Goal: Find specific page/section: Find specific page/section

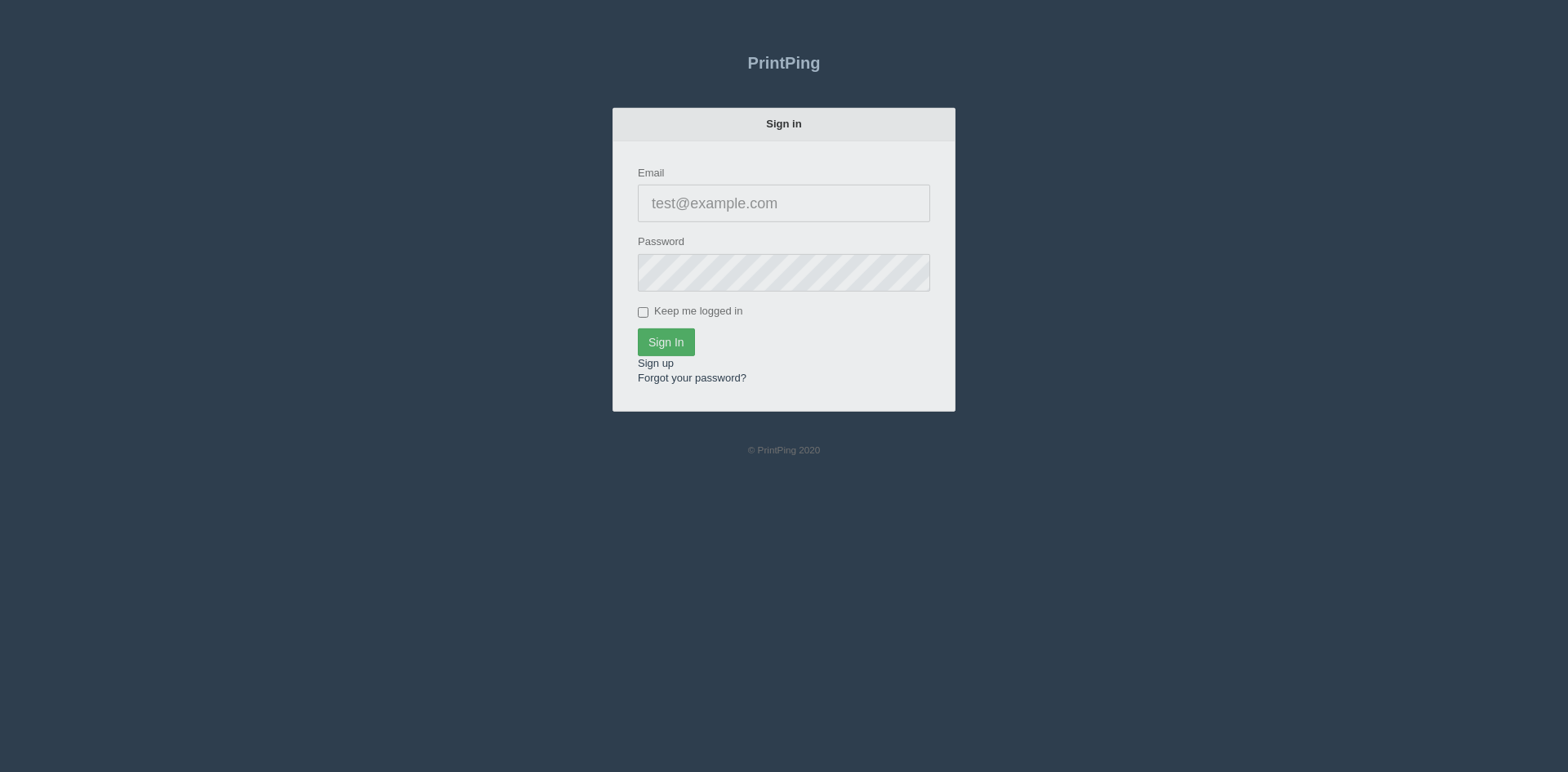
type input "[PERSON_NAME][EMAIL_ADDRESS][DOMAIN_NAME]"
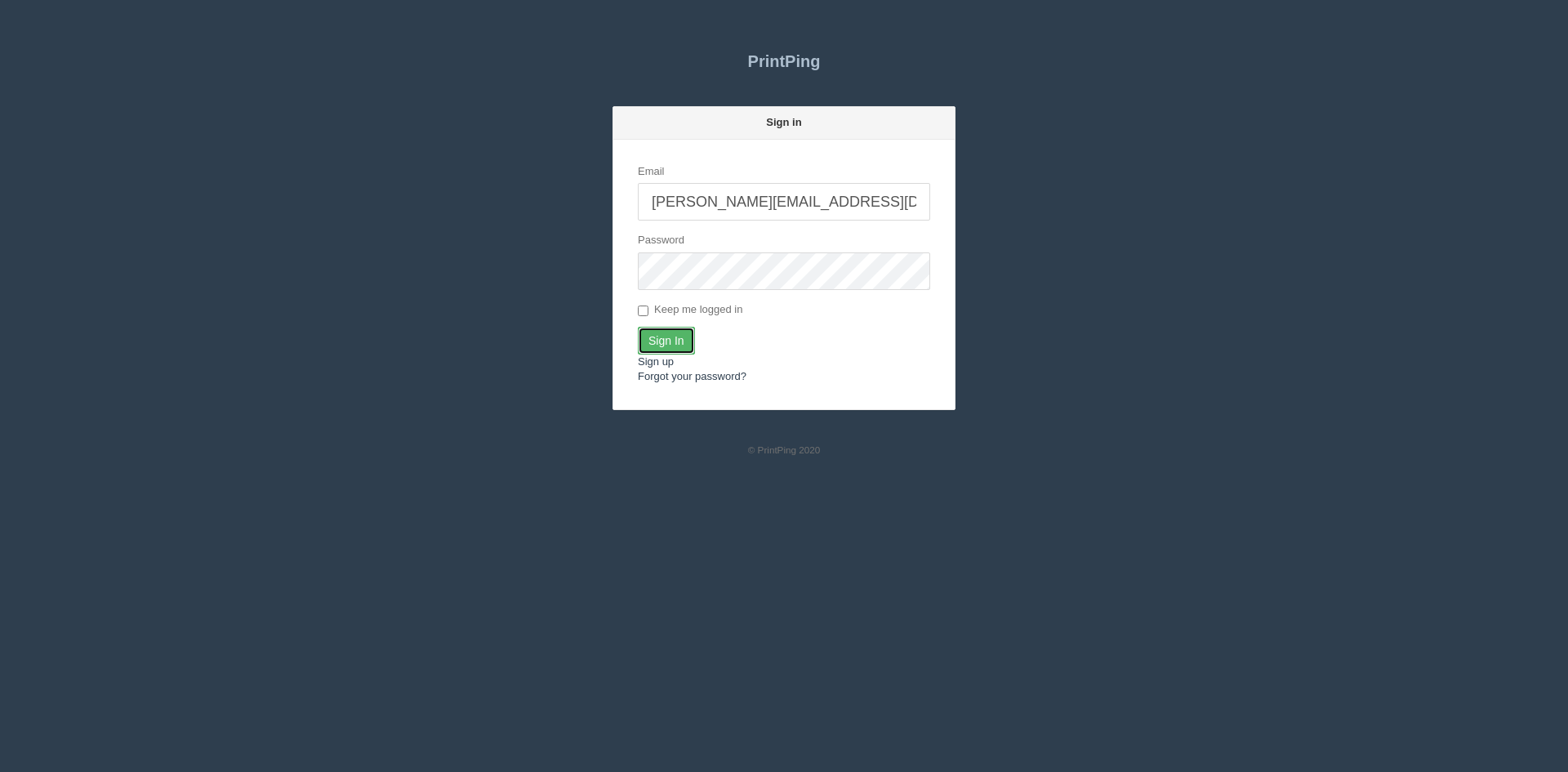
click at [660, 337] on input "Sign In" at bounding box center [666, 340] width 57 height 28
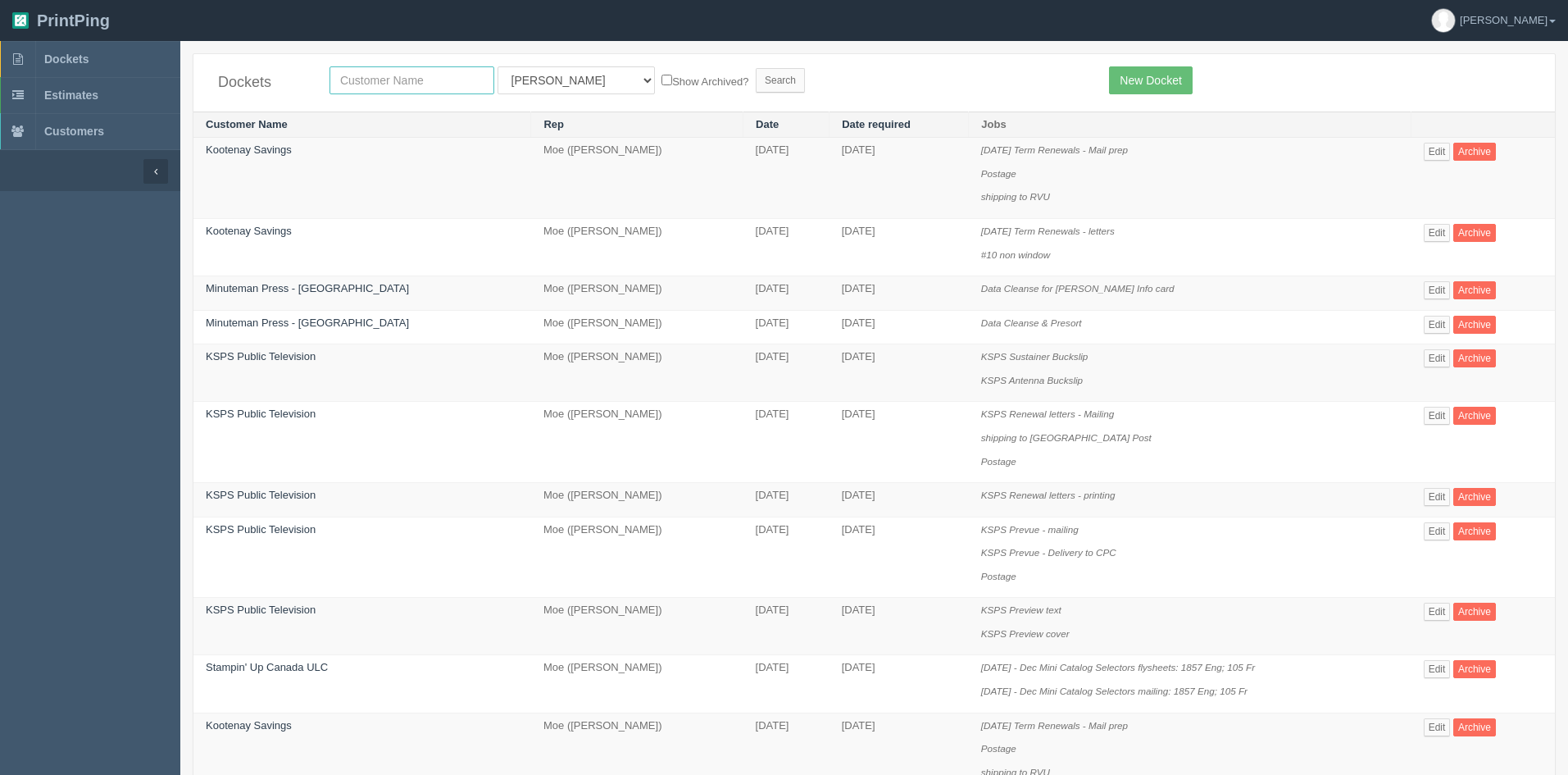
click at [437, 76] on input "text" at bounding box center [412, 80] width 165 height 28
type input "farmers"
click at [568, 83] on select "All Users Ali Ali Test 1 Aly Amy Ankit Arif Brandon Dan France Greg Jim Mark Ma…" at bounding box center [576, 80] width 157 height 28
select select
click at [497, 66] on select "All Users Ali Ali Test 1 Aly Amy Ankit Arif Brandon Dan France Greg Jim Mark Ma…" at bounding box center [576, 80] width 157 height 28
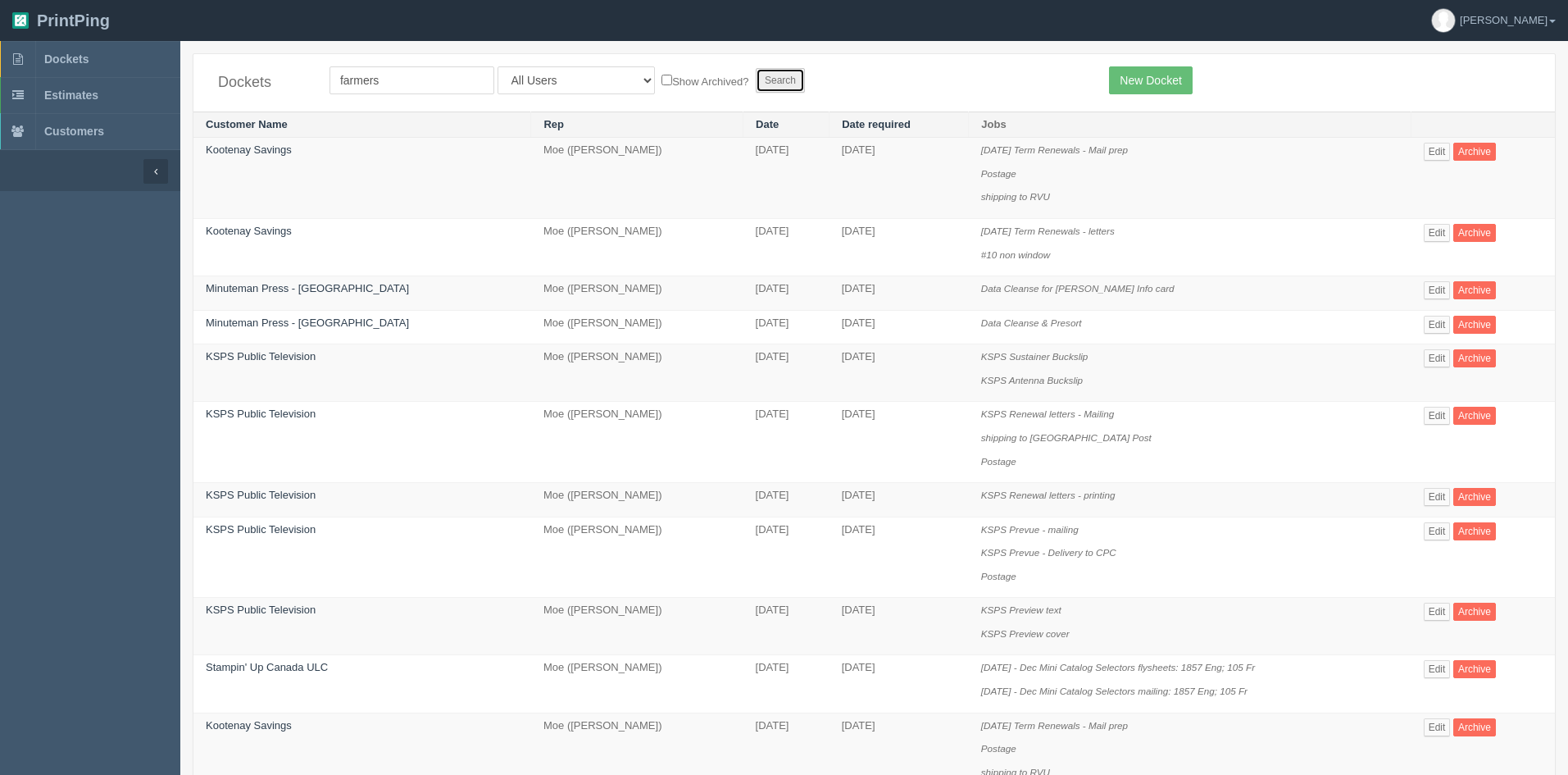
click at [755, 77] on input "Search" at bounding box center [780, 80] width 49 height 24
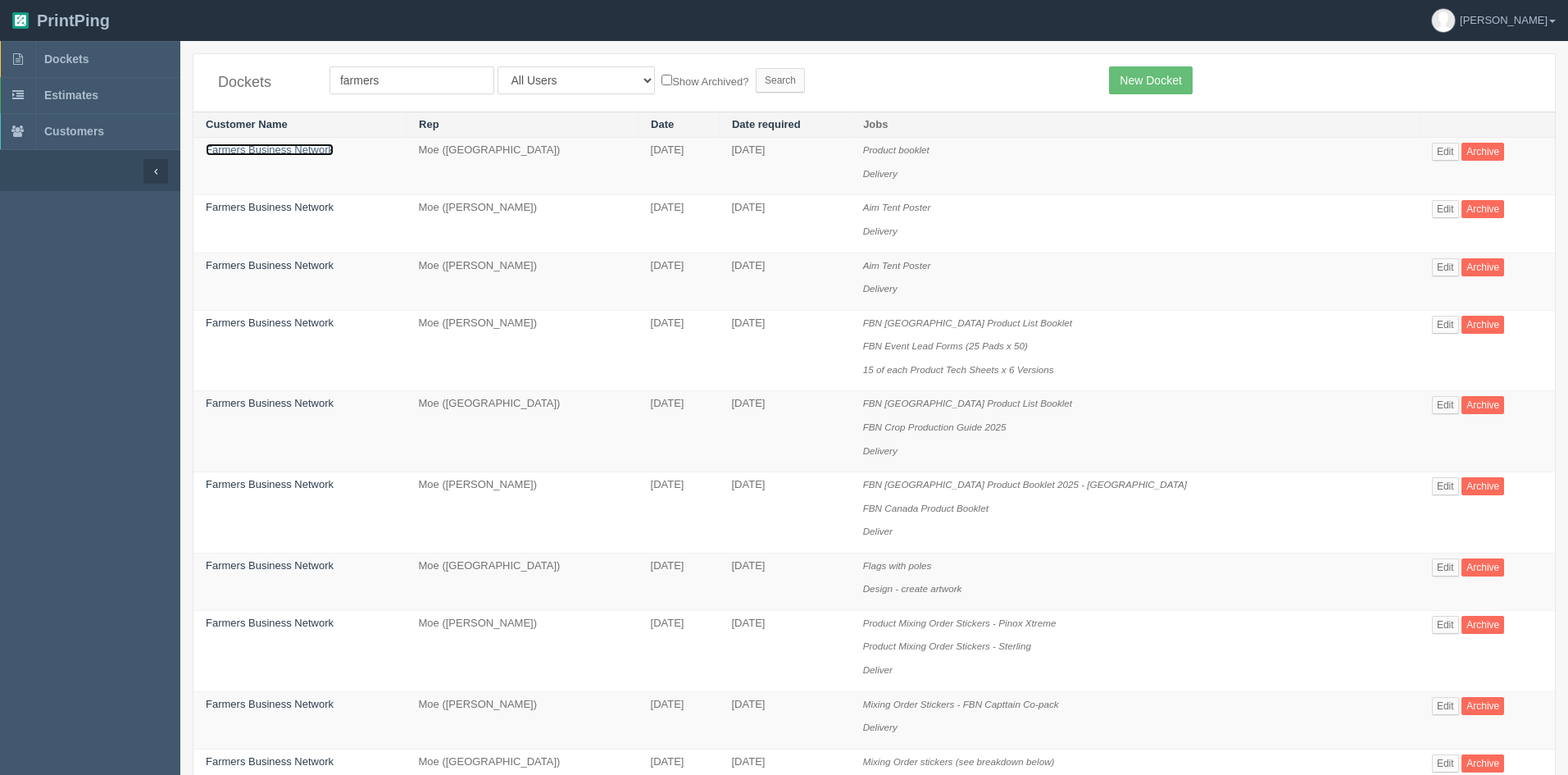
click at [268, 151] on link "Farmers Business Network" at bounding box center [270, 149] width 128 height 13
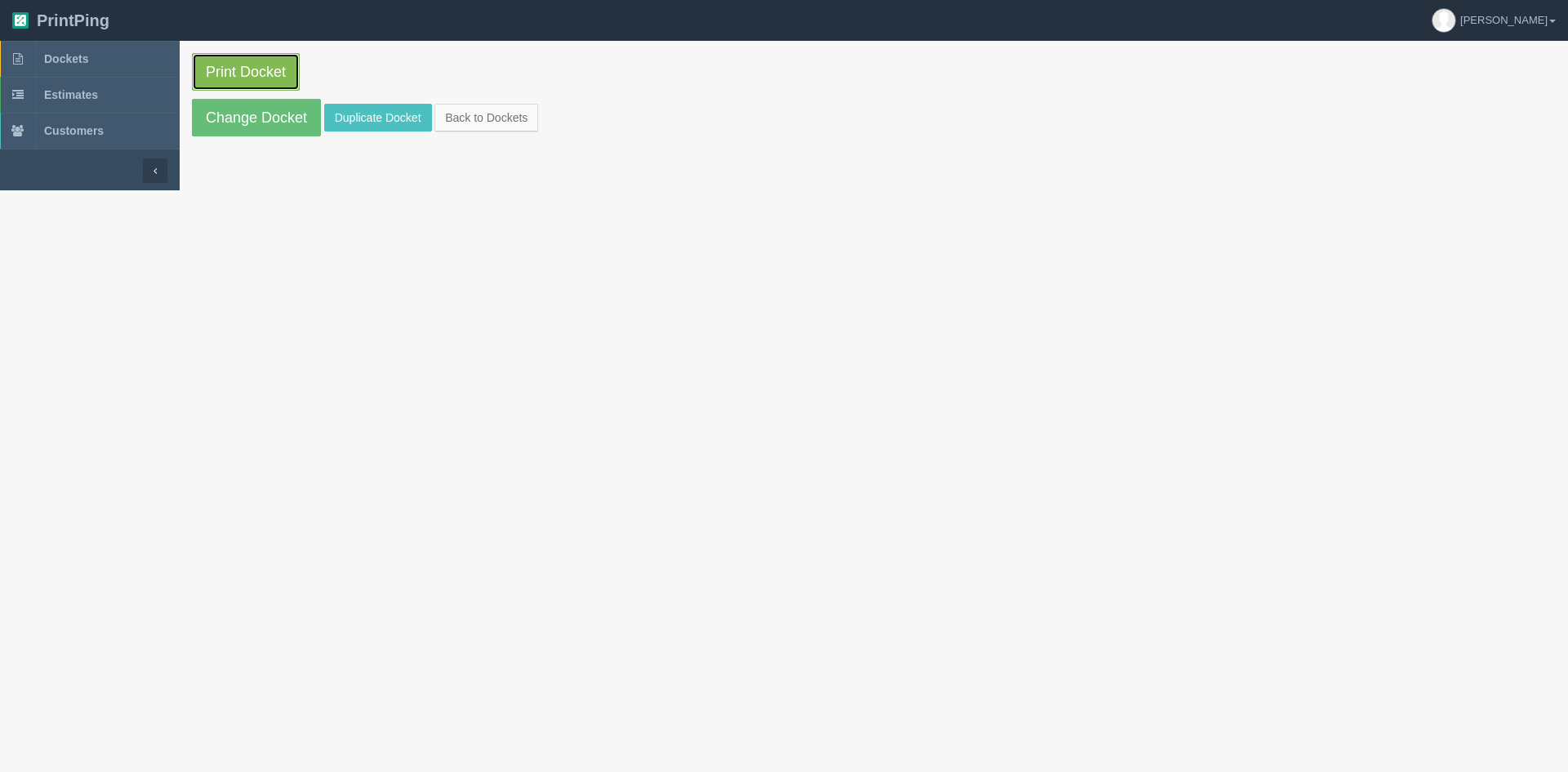
click at [251, 69] on link "Print Docket" at bounding box center [246, 71] width 108 height 38
